Goal: Browse casually: Explore the website without a specific task or goal

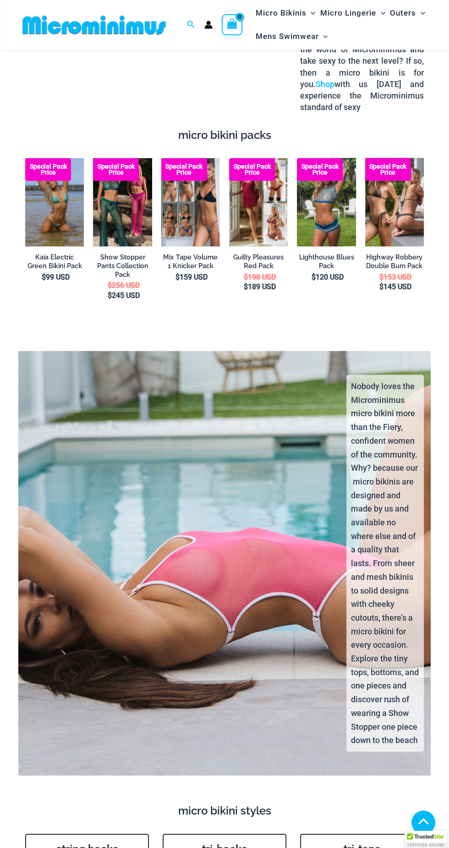
scroll to position [1309, 0]
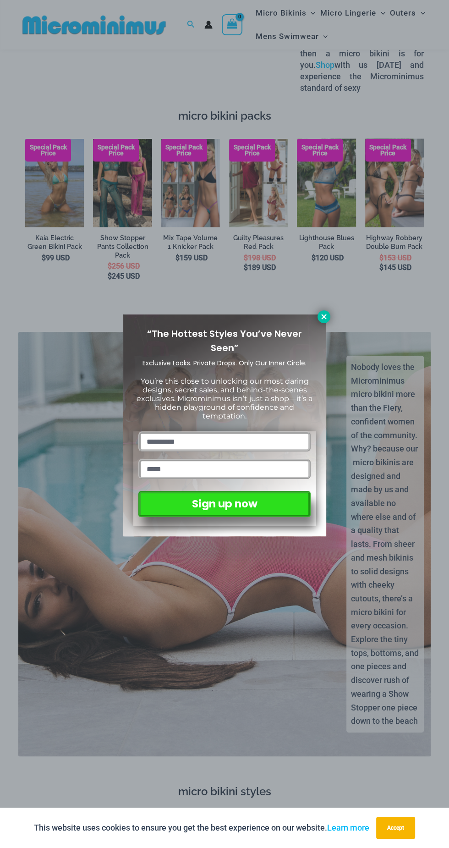
click at [326, 316] on icon at bounding box center [324, 317] width 8 height 8
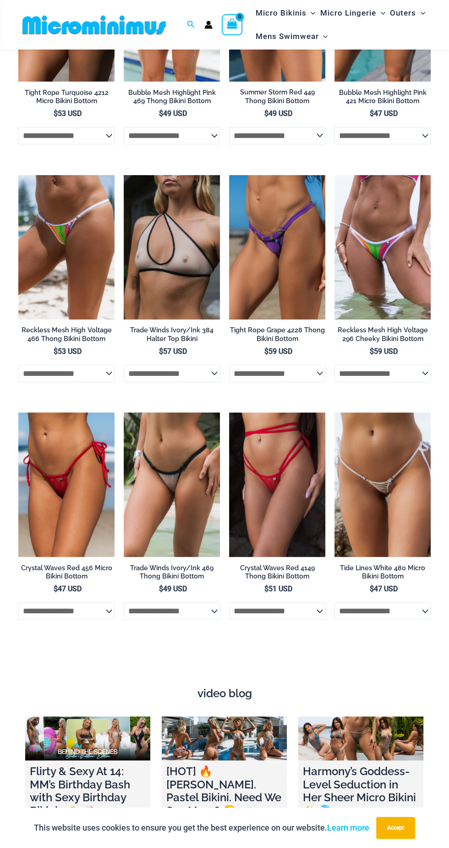
scroll to position [2282, 0]
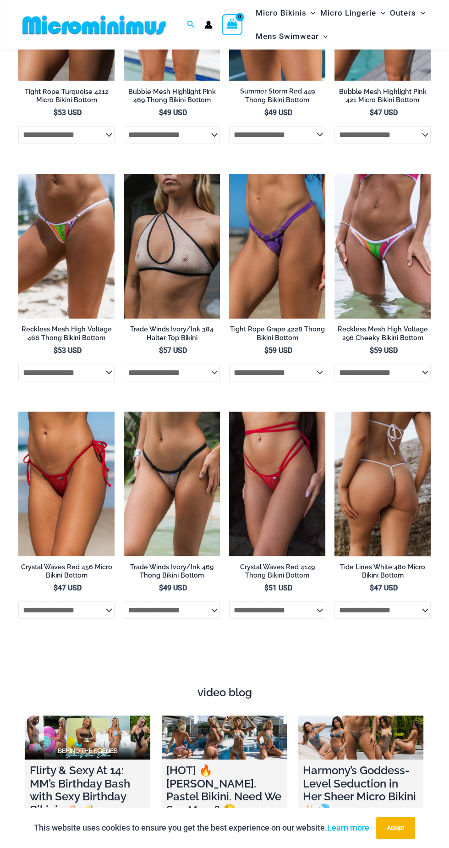
click at [402, 602] on select "**********" at bounding box center [383, 610] width 96 height 17
click at [386, 468] on img at bounding box center [383, 484] width 96 height 144
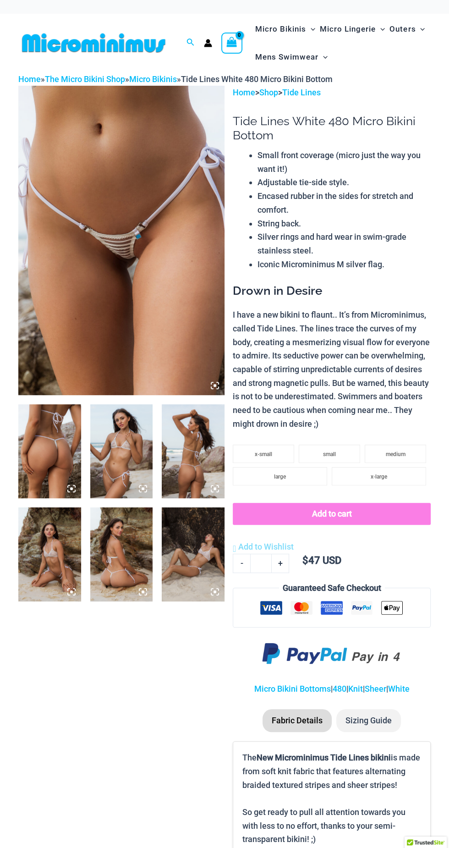
click at [124, 271] on img at bounding box center [121, 241] width 206 height 310
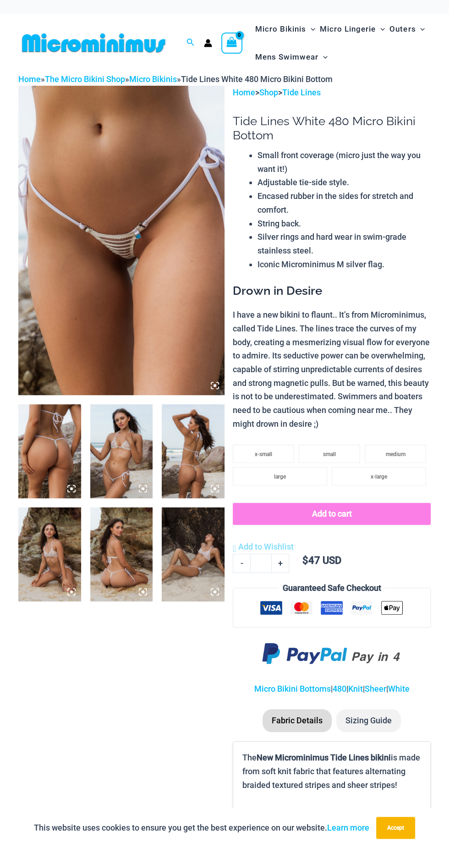
click at [215, 386] on icon at bounding box center [215, 385] width 3 height 3
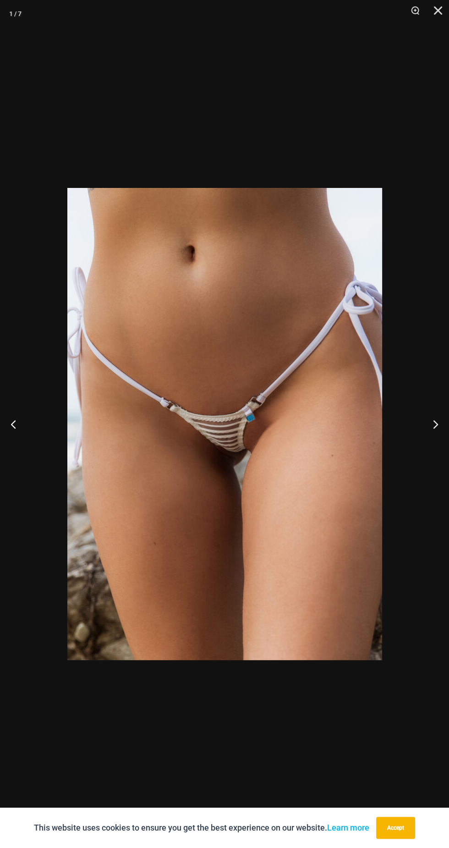
click at [297, 422] on img at bounding box center [224, 424] width 315 height 472
click at [299, 419] on img at bounding box center [224, 424] width 315 height 472
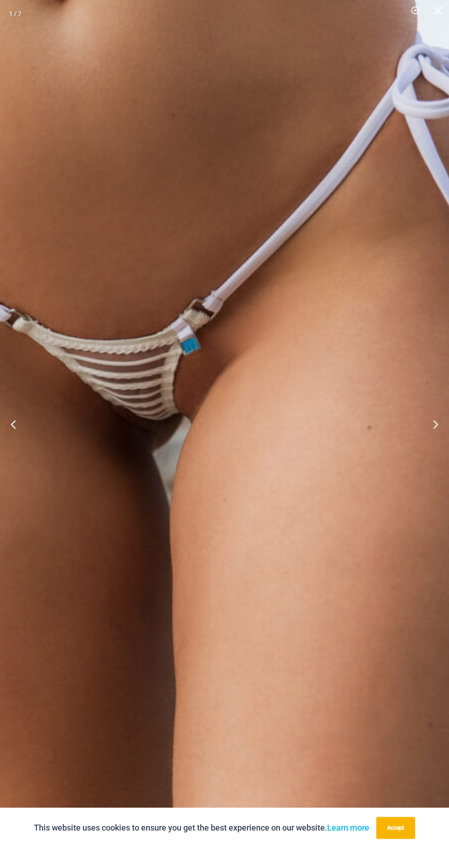
click at [292, 523] on img at bounding box center [133, 359] width 691 height 1036
click at [292, 526] on img at bounding box center [133, 359] width 691 height 1036
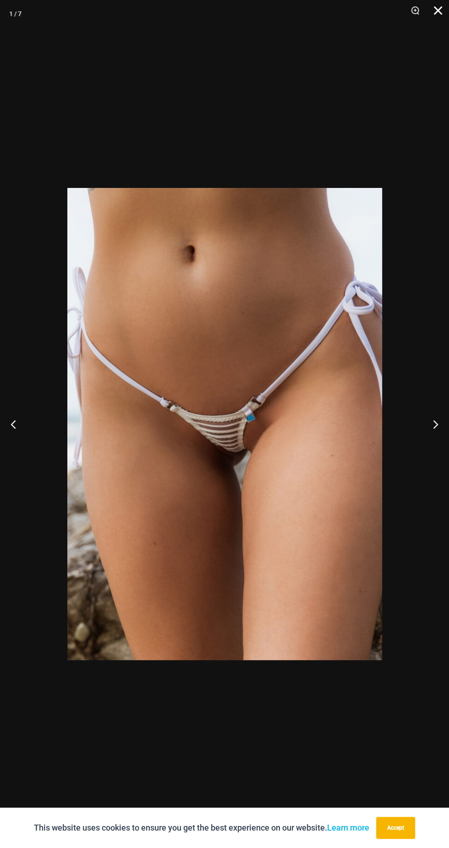
click at [438, 12] on button "Close" at bounding box center [435, 14] width 23 height 28
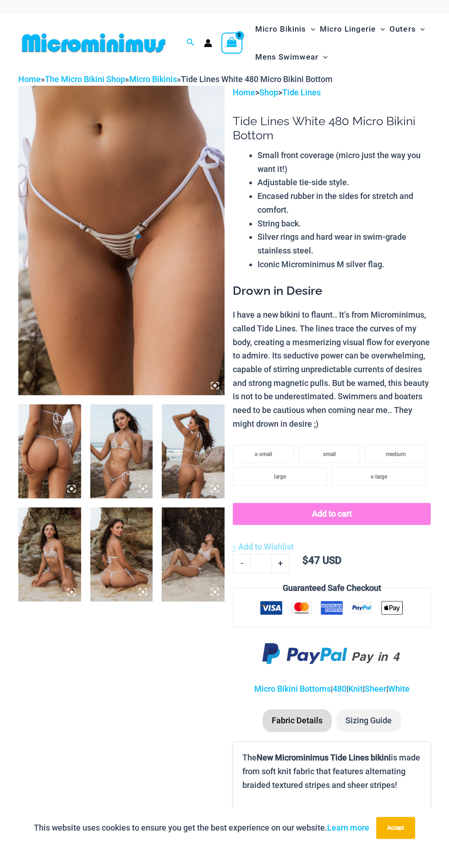
click at [52, 441] on img at bounding box center [49, 451] width 63 height 94
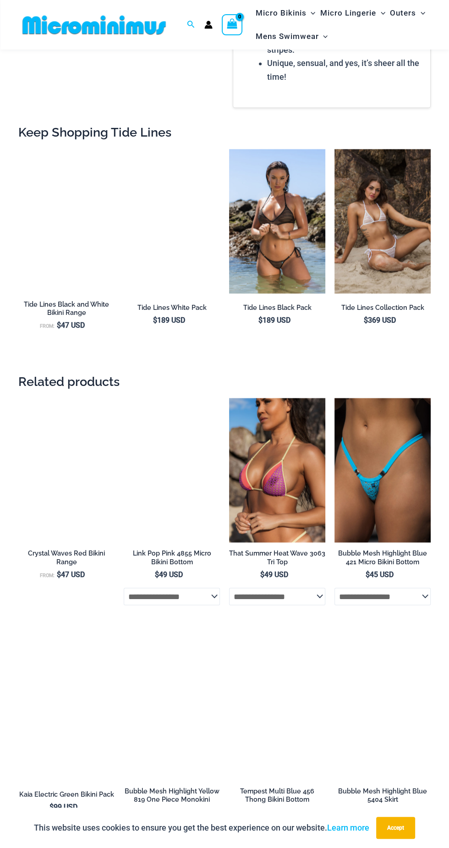
scroll to position [859, 0]
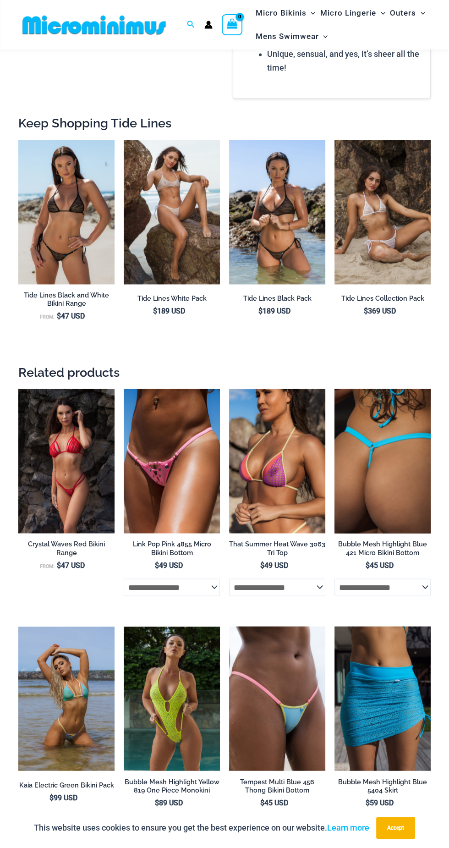
click at [394, 497] on img at bounding box center [383, 461] width 96 height 144
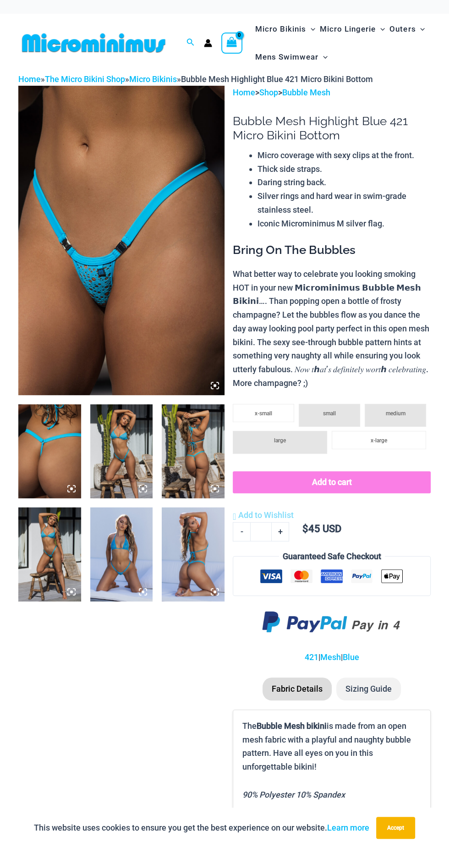
click at [215, 386] on icon at bounding box center [215, 385] width 3 height 3
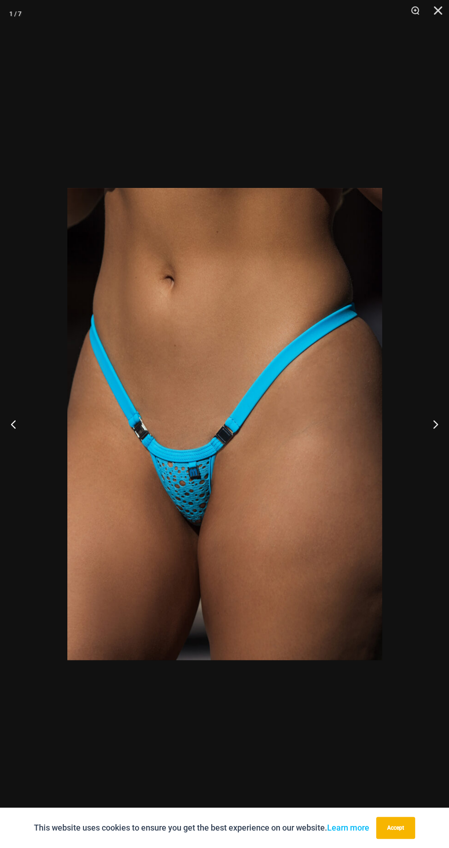
click at [326, 453] on img at bounding box center [224, 424] width 315 height 472
click at [328, 443] on img at bounding box center [224, 424] width 315 height 472
click at [329, 445] on img at bounding box center [224, 424] width 315 height 472
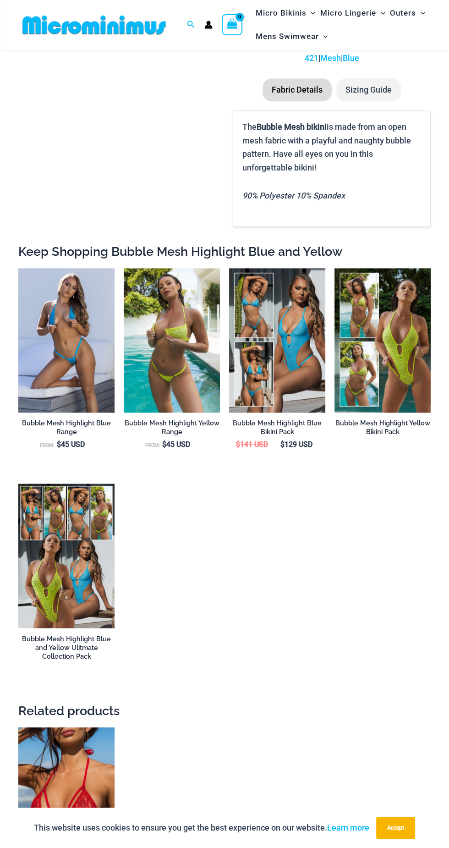
scroll to position [619, 0]
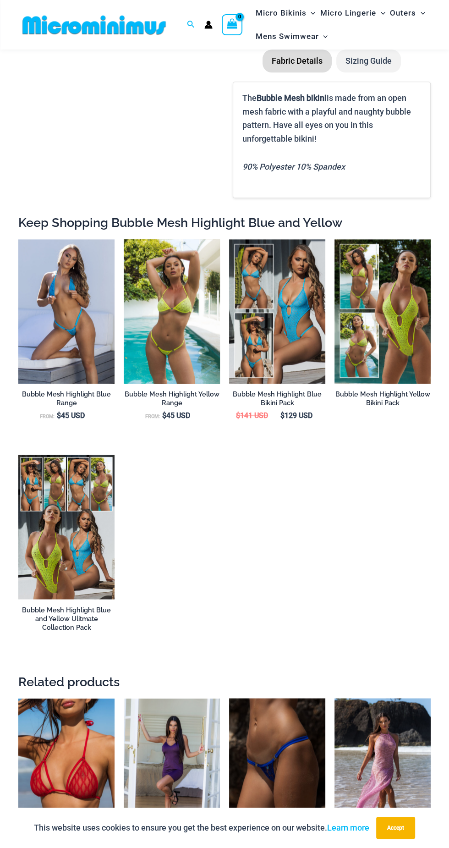
click at [180, 335] on img at bounding box center [172, 311] width 96 height 144
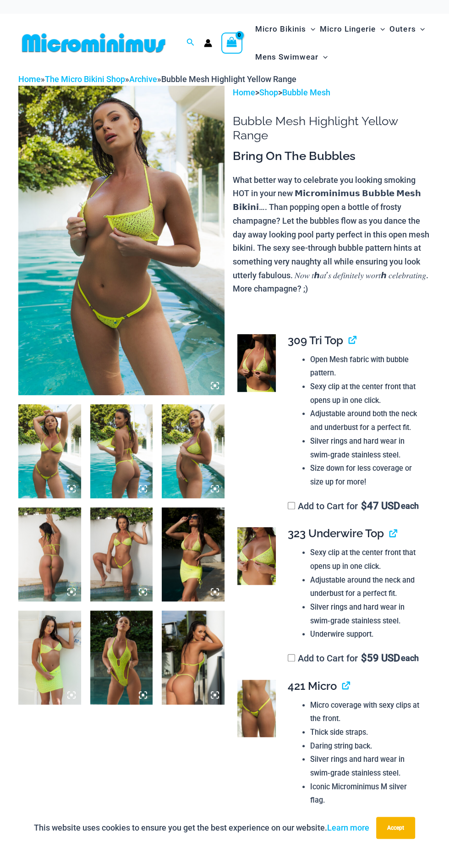
click at [215, 386] on icon at bounding box center [215, 385] width 3 height 3
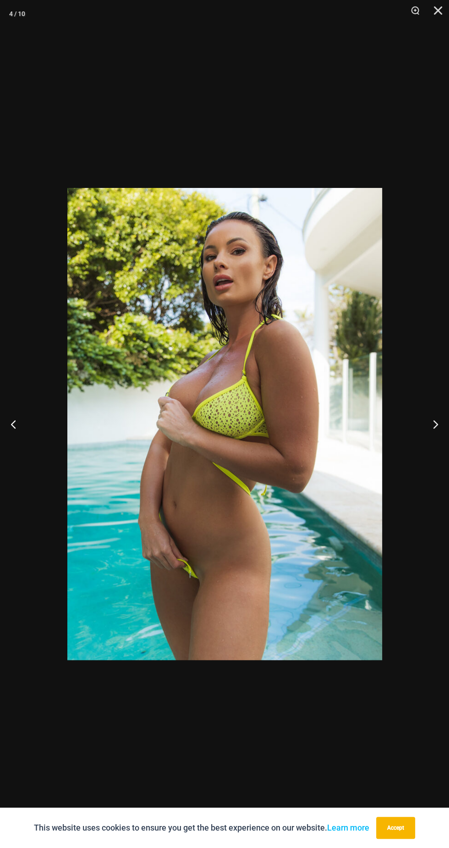
click at [256, 513] on img at bounding box center [224, 424] width 315 height 472
click at [255, 515] on img at bounding box center [224, 424] width 315 height 472
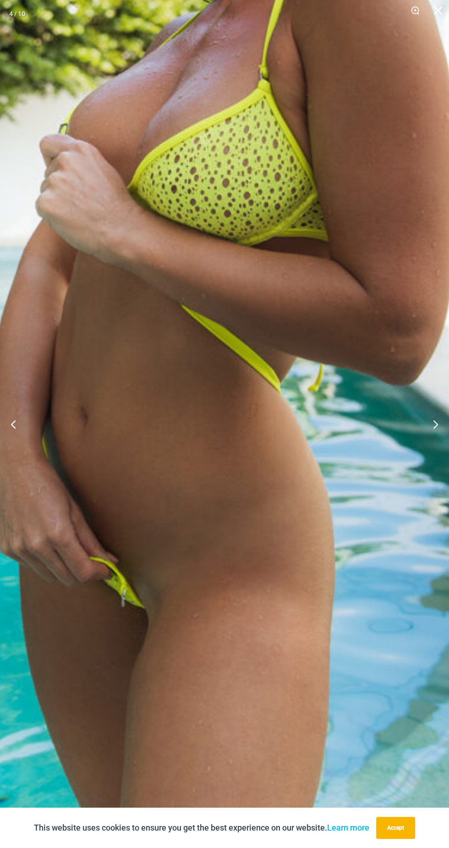
click at [276, 492] on img at bounding box center [214, 206] width 820 height 1230
click at [276, 488] on img at bounding box center [214, 206] width 820 height 1230
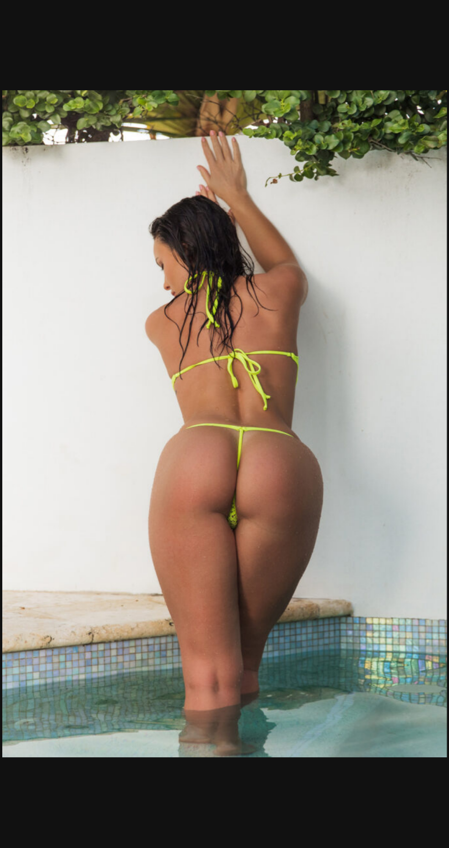
click at [270, 500] on img at bounding box center [224, 424] width 315 height 472
click at [271, 496] on img at bounding box center [224, 424] width 315 height 472
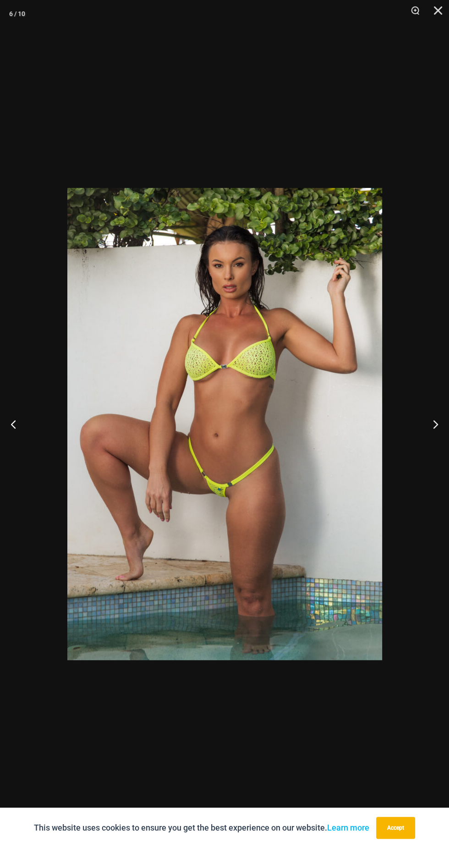
click at [306, 509] on img at bounding box center [224, 424] width 315 height 472
click at [304, 516] on img at bounding box center [224, 424] width 315 height 472
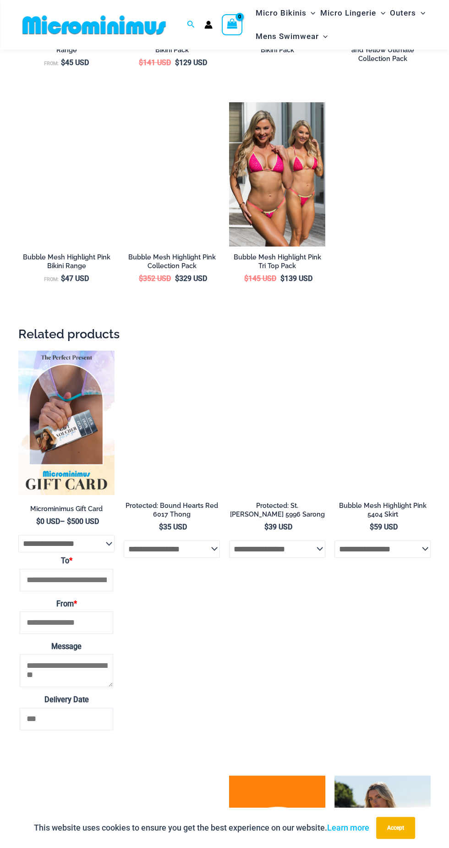
scroll to position [1976, 0]
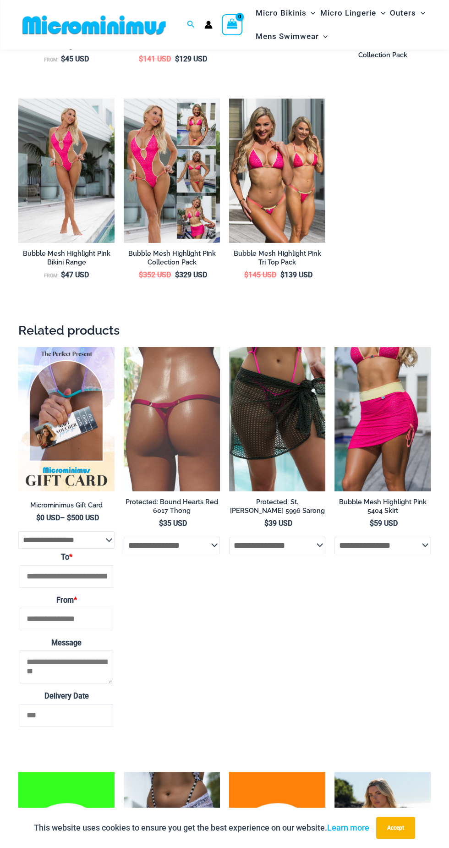
click at [164, 492] on img at bounding box center [172, 419] width 96 height 144
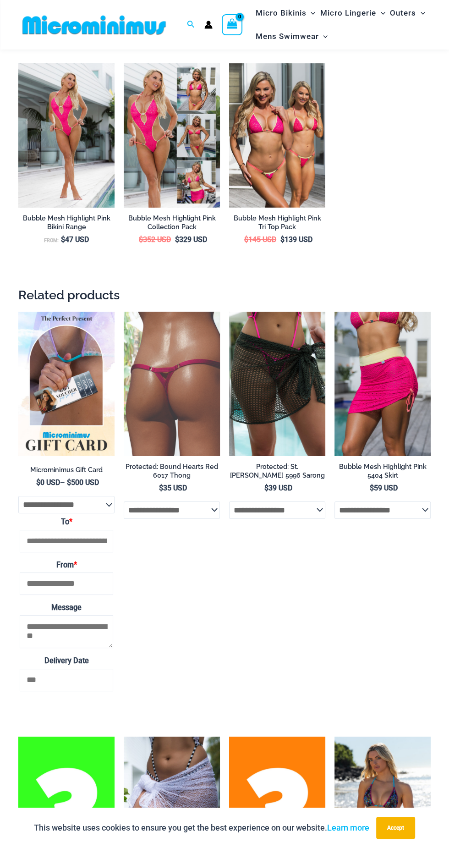
scroll to position [2037, 0]
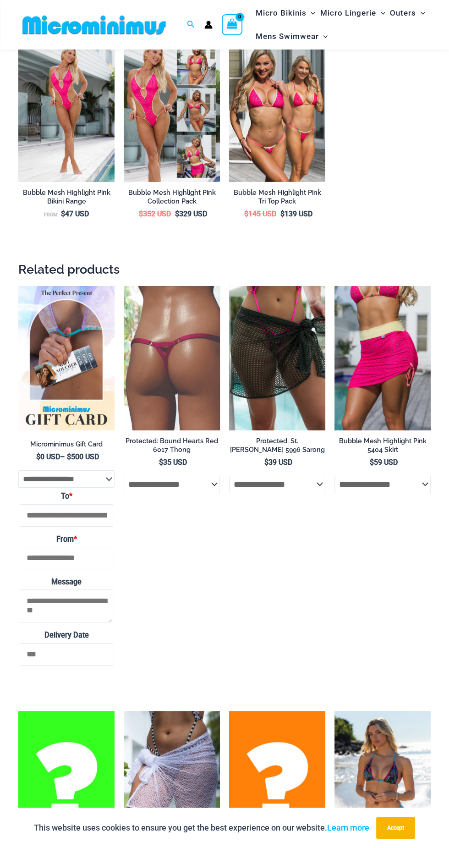
click at [180, 410] on img at bounding box center [172, 358] width 96 height 144
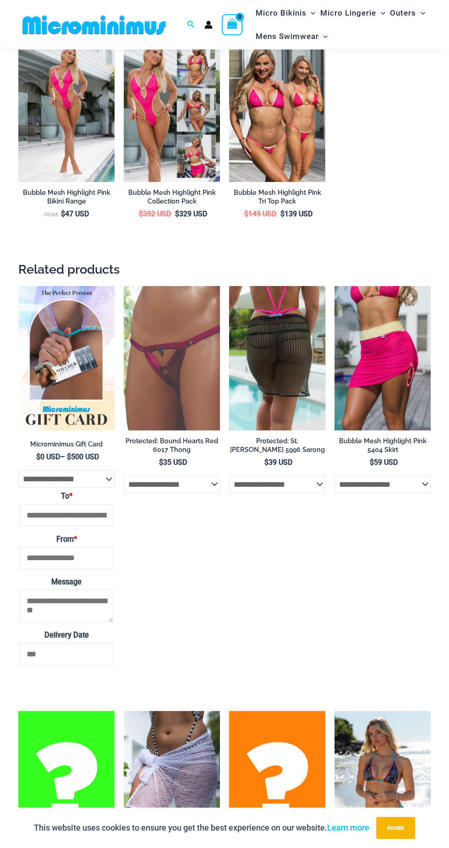
click at [274, 431] on img at bounding box center [277, 358] width 96 height 144
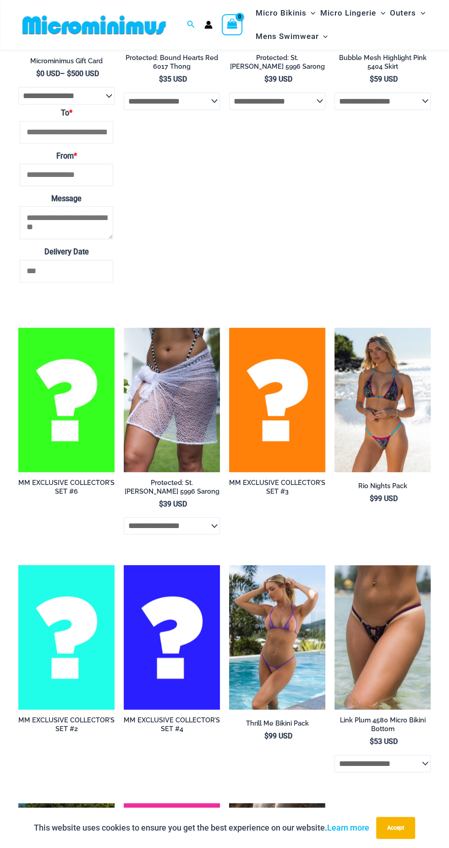
scroll to position [2428, 0]
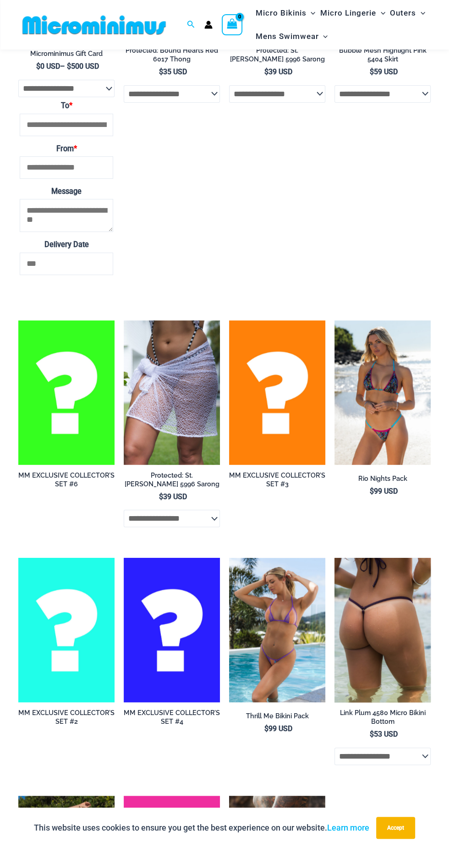
click at [377, 696] on img at bounding box center [383, 630] width 96 height 144
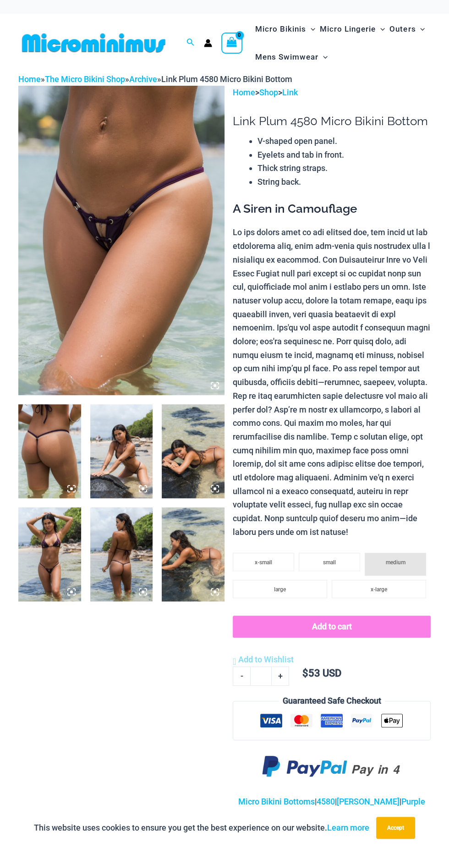
click at [157, 342] on img at bounding box center [121, 241] width 206 height 310
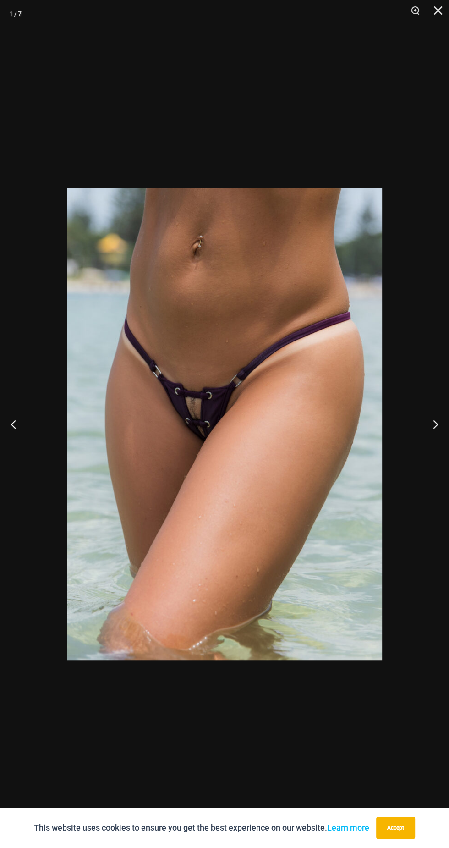
click at [299, 444] on img at bounding box center [224, 424] width 315 height 472
click at [299, 442] on img at bounding box center [224, 424] width 315 height 472
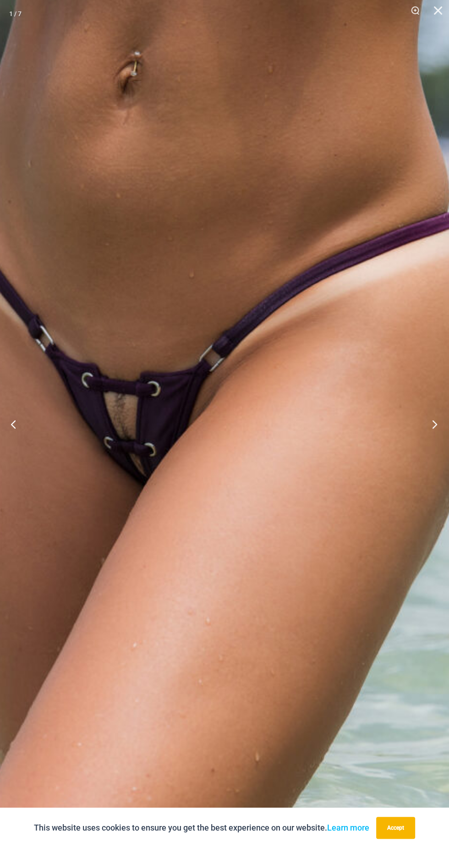
click at [418, 429] on button "Next" at bounding box center [432, 424] width 34 height 46
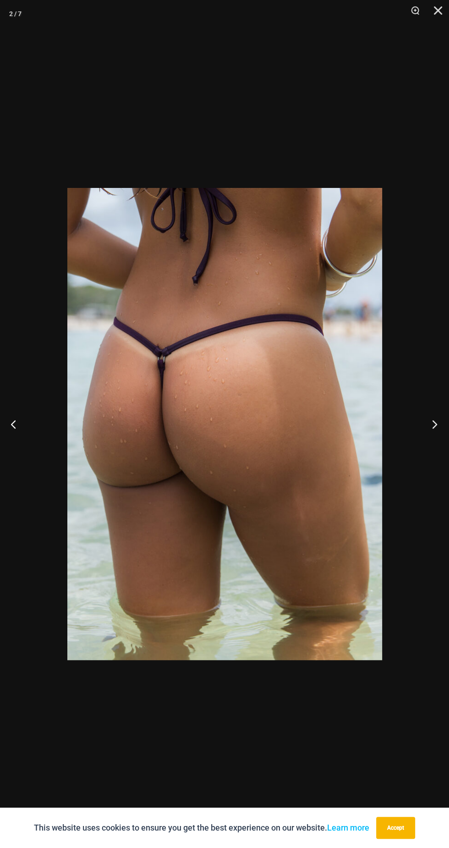
click at [421, 426] on button "Next" at bounding box center [432, 424] width 34 height 46
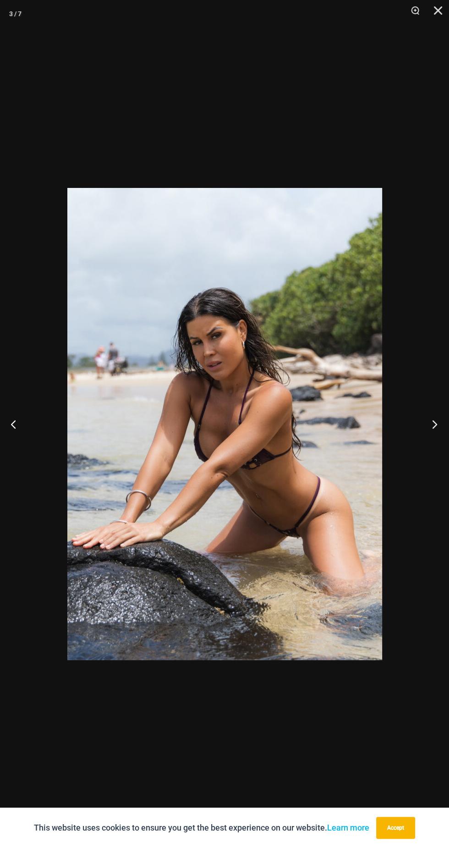
click at [417, 416] on button "Next" at bounding box center [432, 424] width 34 height 46
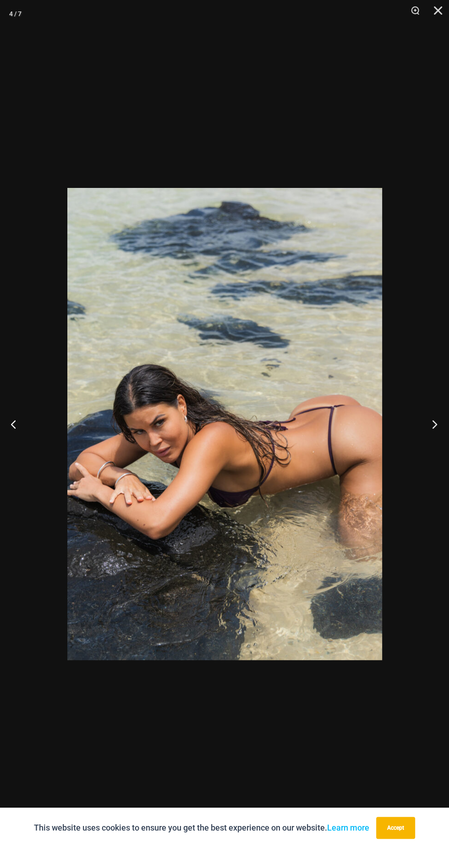
click at [416, 420] on button "Next" at bounding box center [432, 424] width 34 height 46
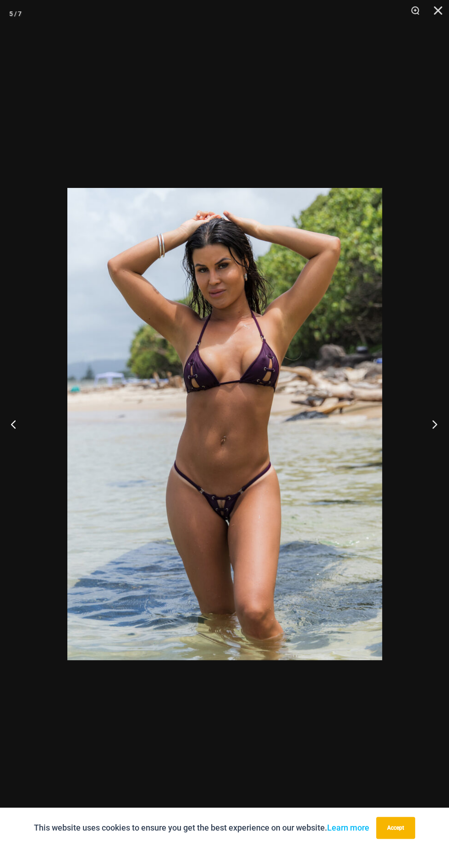
click at [421, 420] on button "Next" at bounding box center [432, 424] width 34 height 46
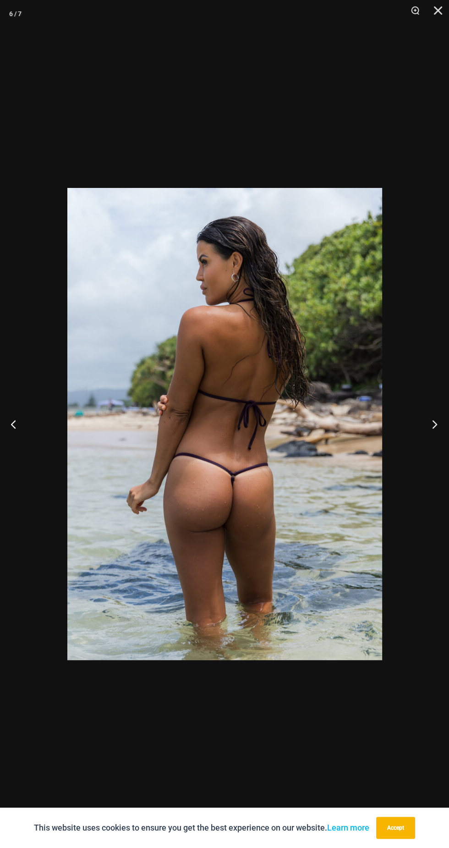
click at [440, 421] on button "Next" at bounding box center [432, 424] width 34 height 46
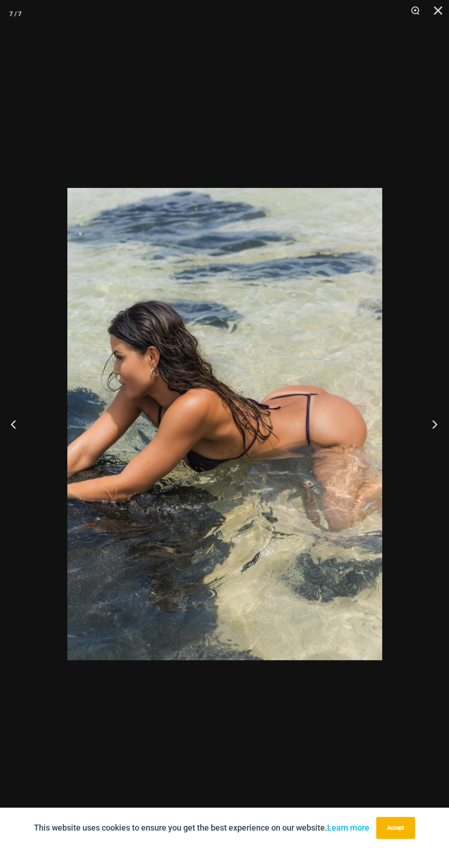
click at [438, 416] on button "Next" at bounding box center [432, 424] width 34 height 46
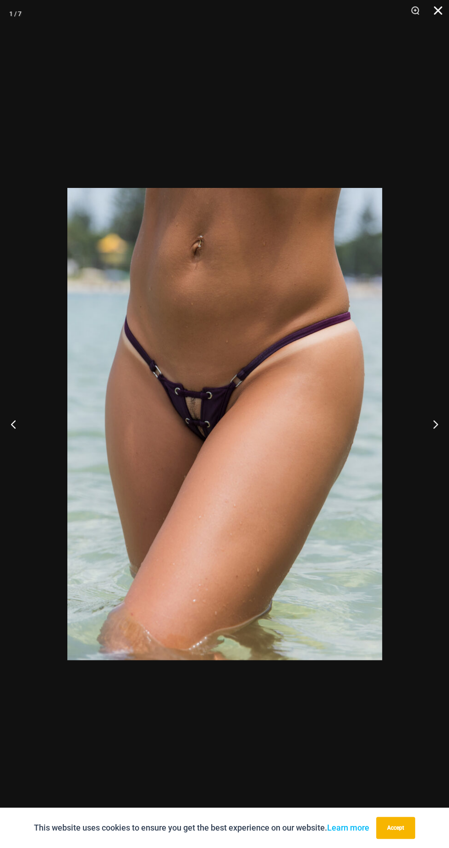
click at [446, 9] on button "Close" at bounding box center [435, 14] width 23 height 28
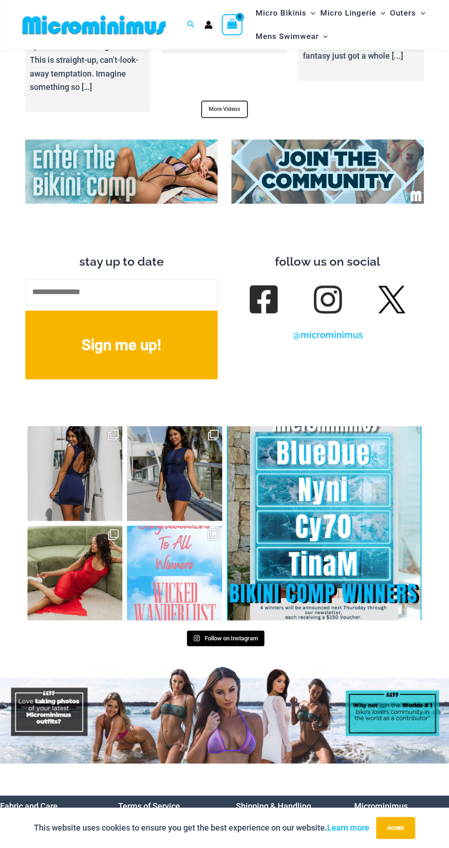
scroll to position [3322, 0]
